Goal: Go to known website: Go to known website

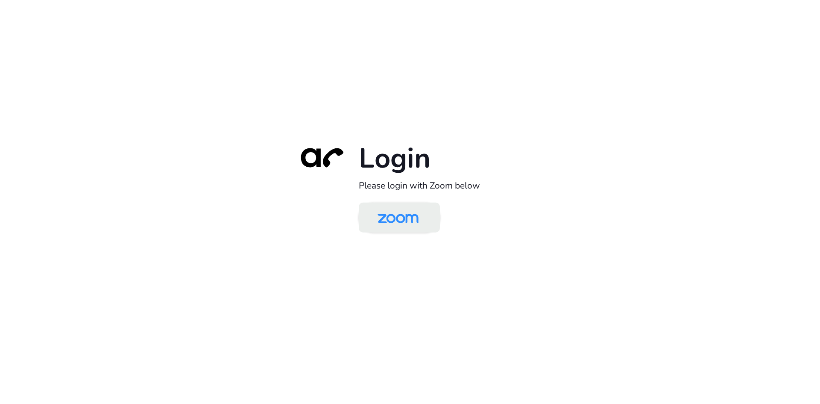
click at [386, 211] on img at bounding box center [398, 218] width 59 height 28
